Goal: Information Seeking & Learning: Find specific fact

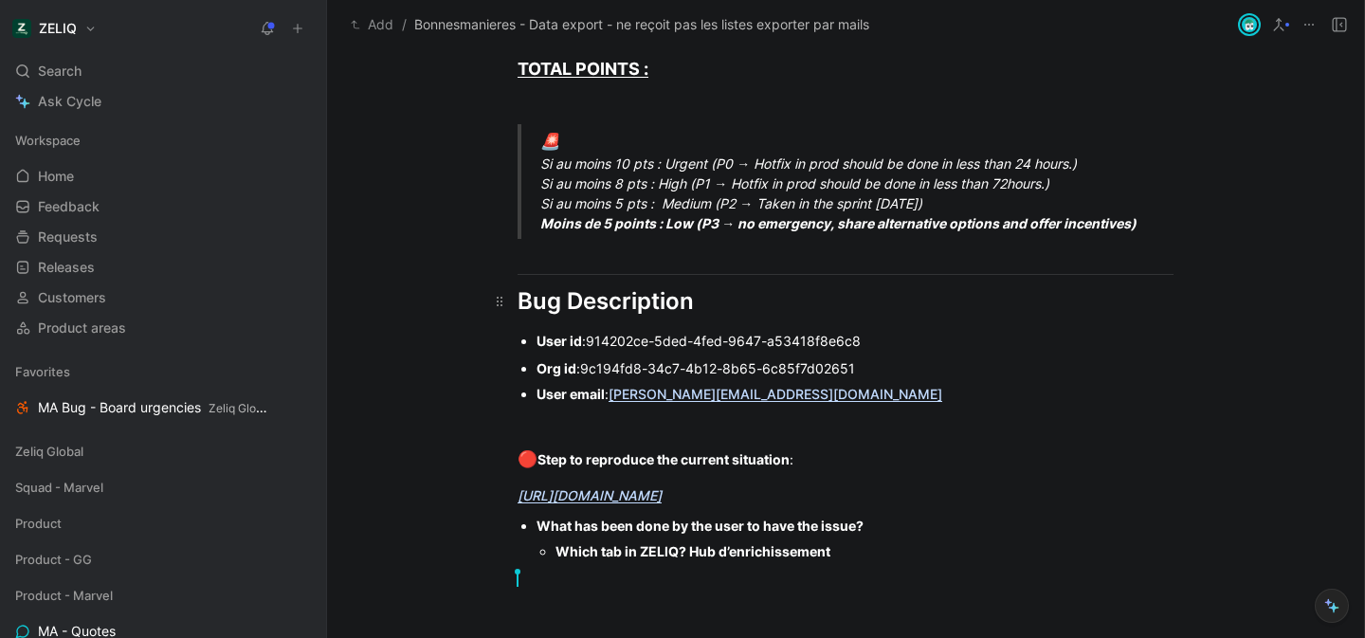
scroll to position [1201, 0]
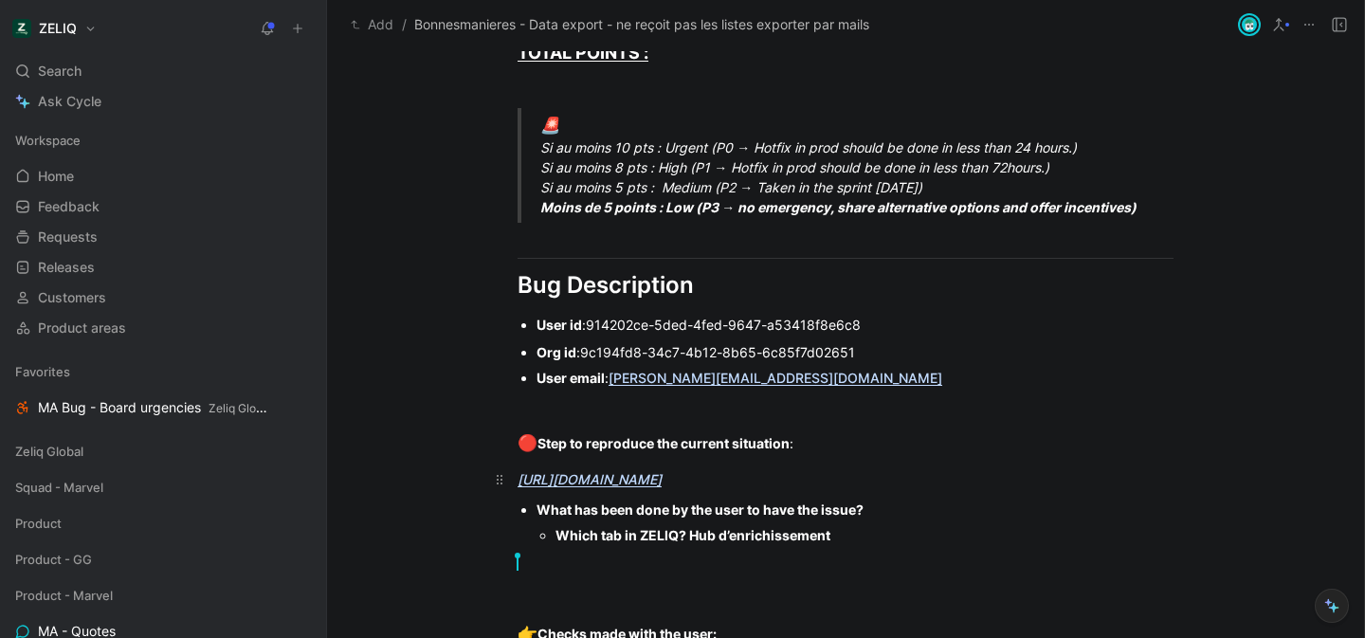
click at [662, 479] on em "[URL][DOMAIN_NAME]" at bounding box center [589, 479] width 144 height 16
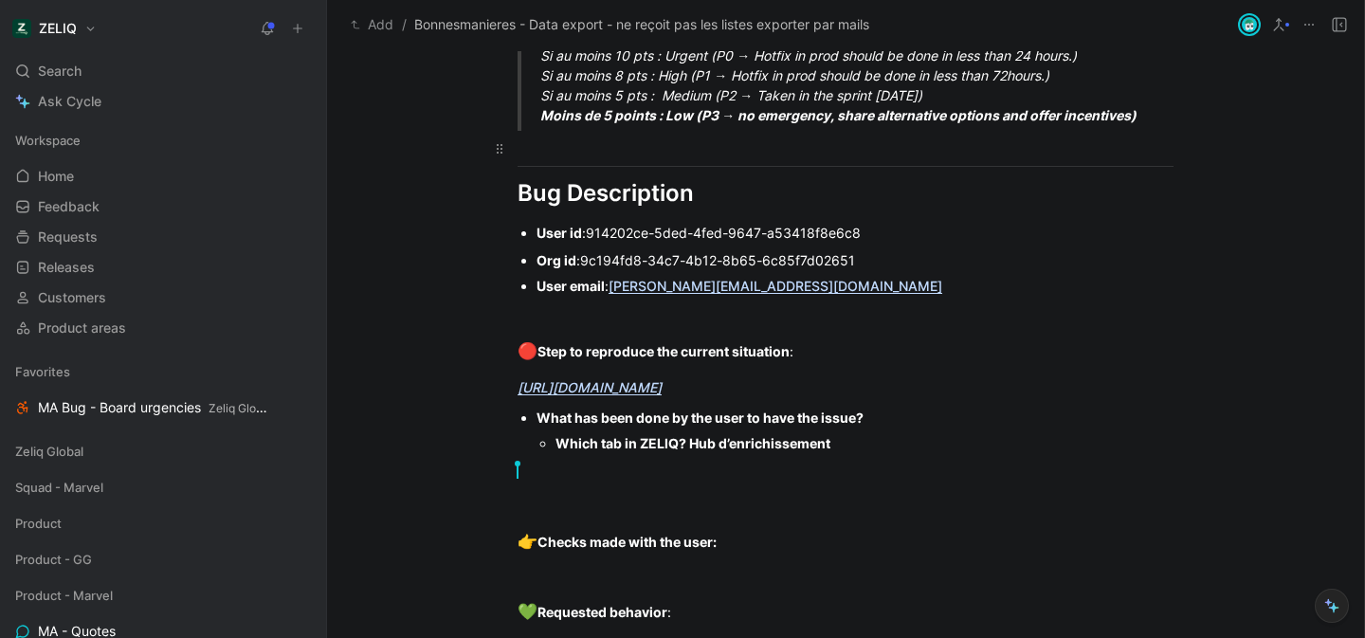
scroll to position [1370, 0]
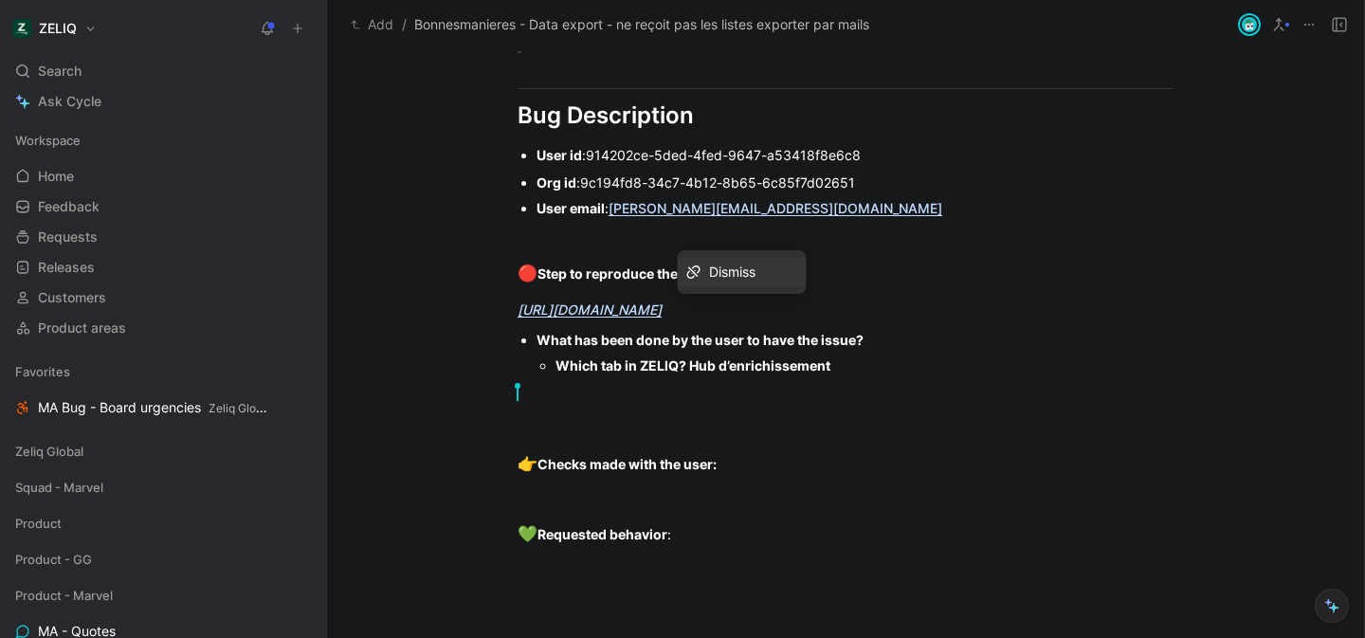
drag, startPoint x: 1022, startPoint y: 308, endPoint x: 450, endPoint y: 315, distance: 571.5
copy em "[URL][DOMAIN_NAME]"
click at [525, 143] on ul "User id : 914202ce-5ded-4fed-9647-a53418f8e6c8" at bounding box center [845, 155] width 728 height 26
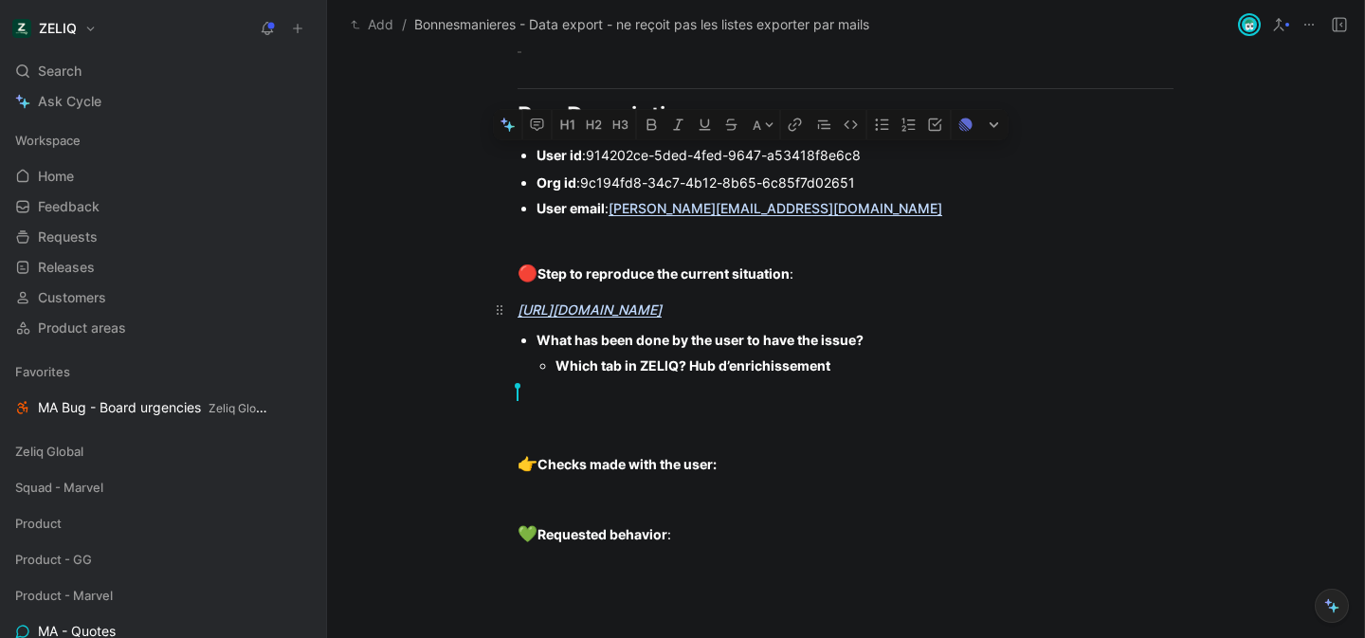
drag, startPoint x: 519, startPoint y: 147, endPoint x: 1000, endPoint y: 305, distance: 505.9
copy div "User id : 914202ce-5ded-4fed-9647-a53418f8e6c8 Org id : 9c194fd8-34c7-4b12-8b65…"
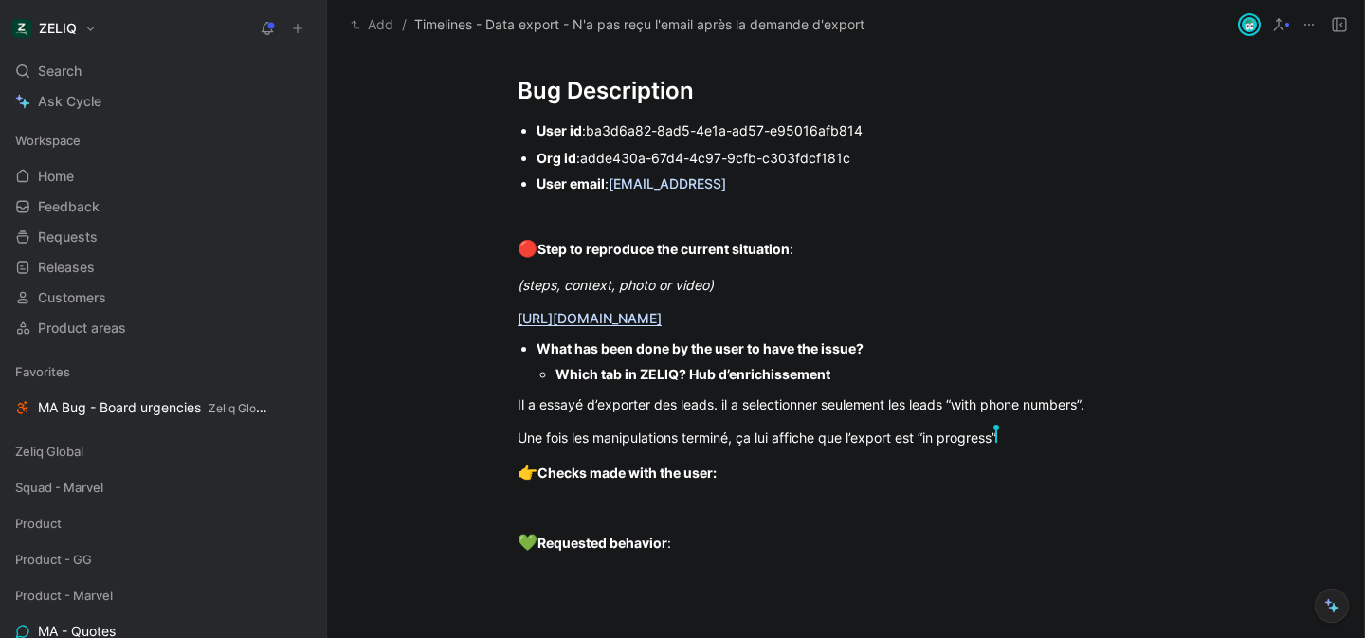
scroll to position [1370, 0]
drag, startPoint x: 506, startPoint y: 120, endPoint x: 1003, endPoint y: 321, distance: 535.7
copy div "User id : ba3d6a82-8ad5-4e1a-ad57-e95016afb814 Org id : adde430a-67d4-4c97-9cfb…"
click at [662, 311] on link "[URL][DOMAIN_NAME]" at bounding box center [589, 319] width 144 height 16
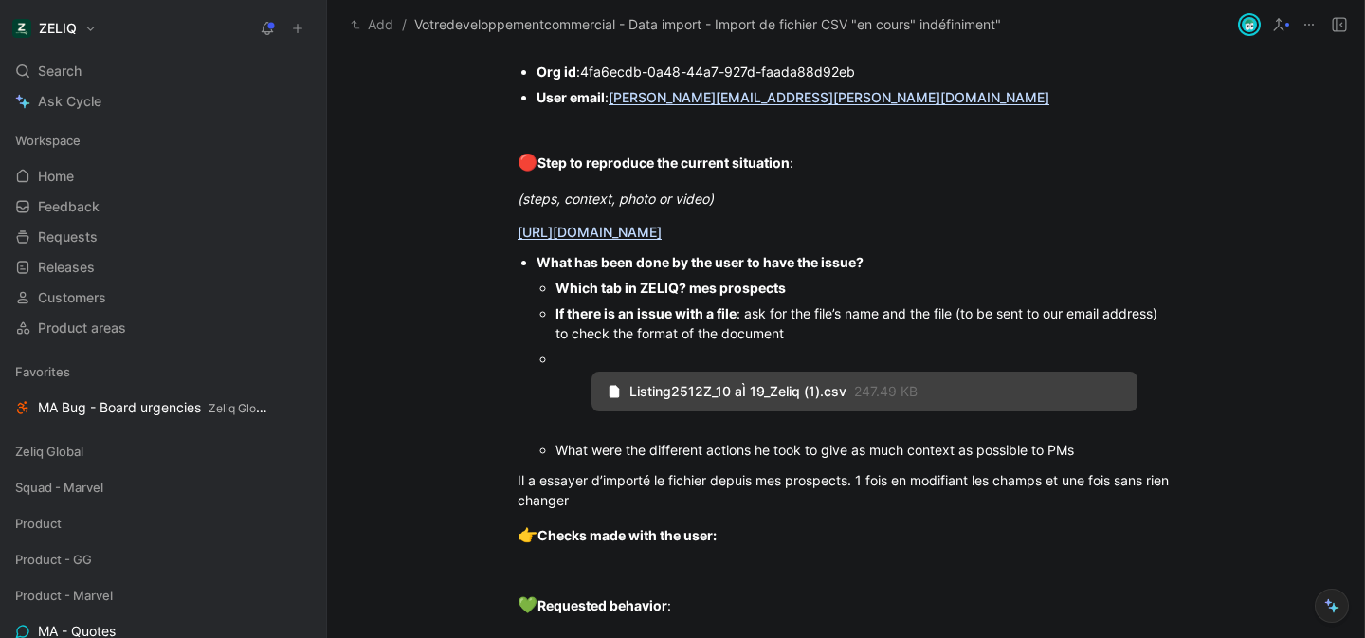
scroll to position [1459, 0]
